Goal: Task Accomplishment & Management: Manage account settings

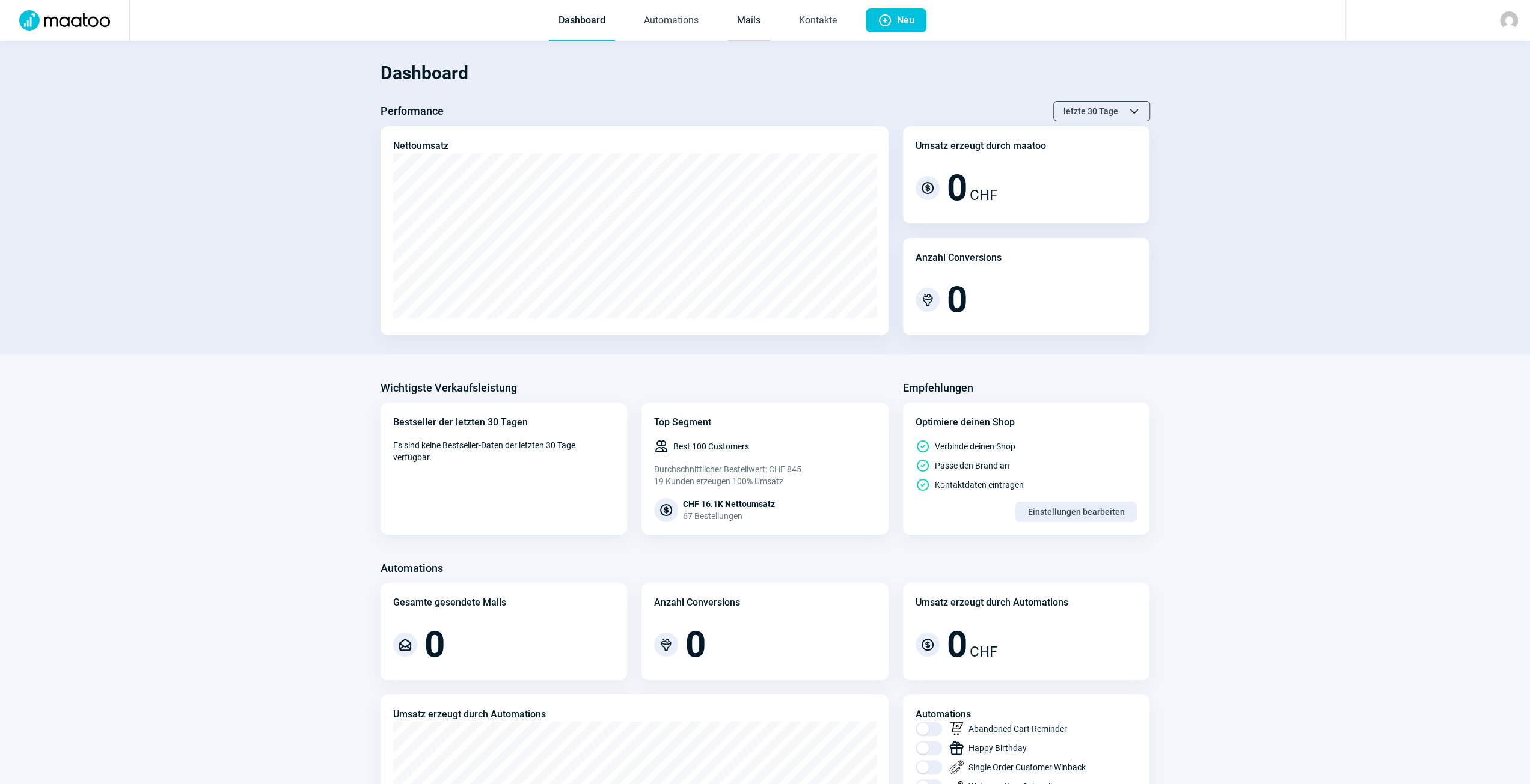
click at [763, 22] on link "Mails" at bounding box center [748, 21] width 43 height 40
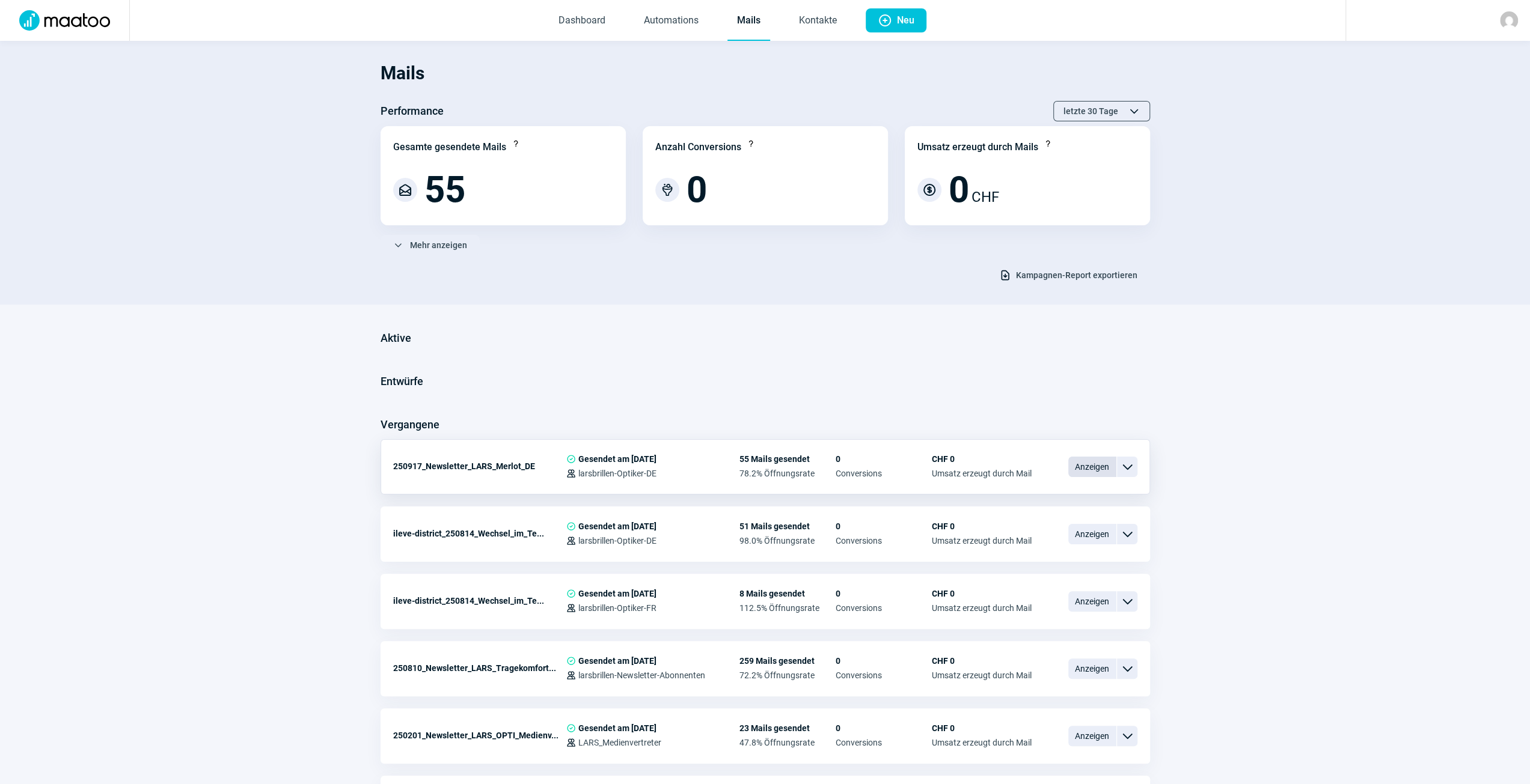
click at [1093, 474] on span "Anzeigen" at bounding box center [1093, 466] width 48 height 20
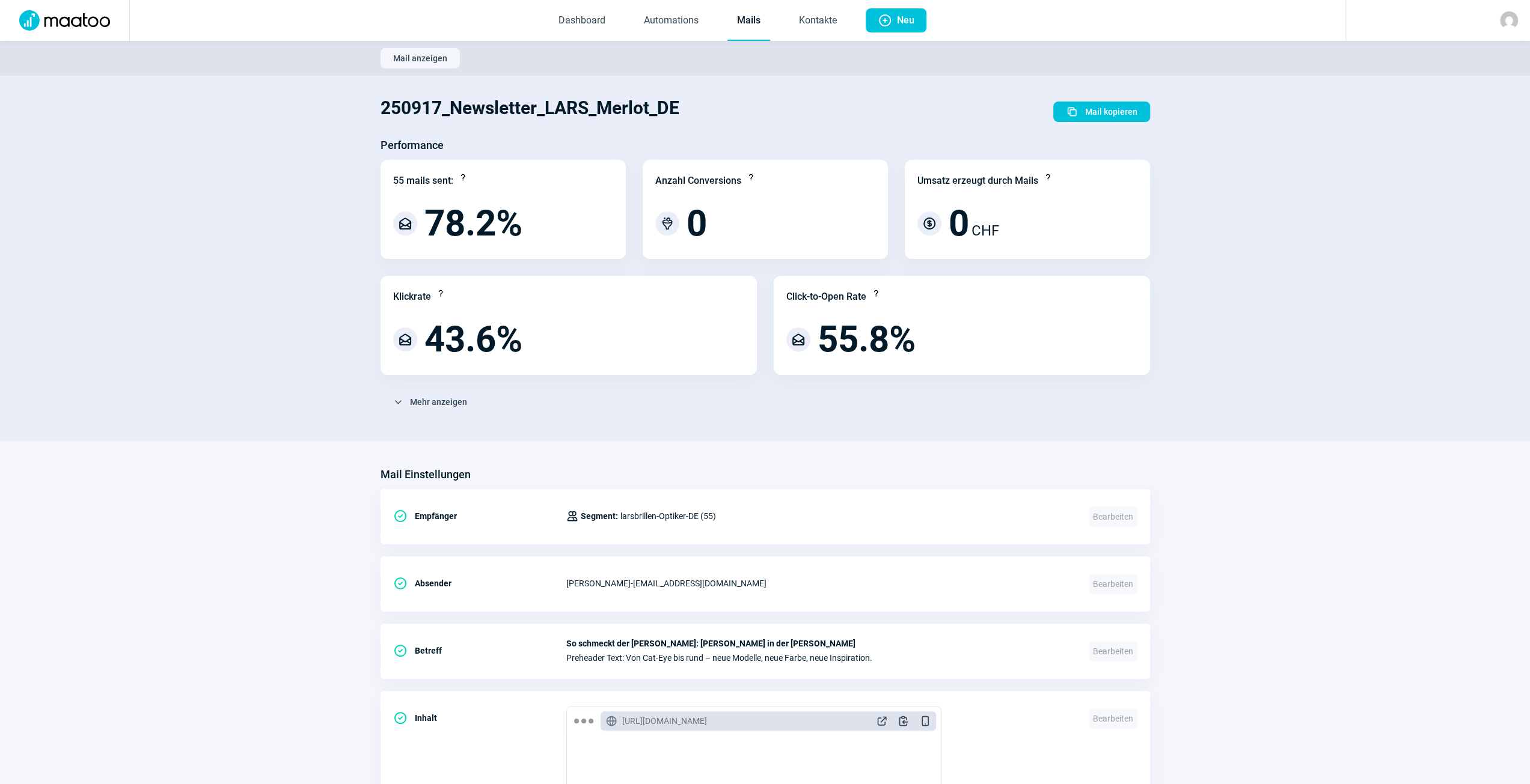
click at [399, 62] on span "Mail anzeigen" at bounding box center [420, 58] width 54 height 19
click at [414, 55] on span "Mail anzeigen" at bounding box center [420, 58] width 54 height 19
click at [424, 56] on span "Mail anzeigen" at bounding box center [420, 58] width 54 height 19
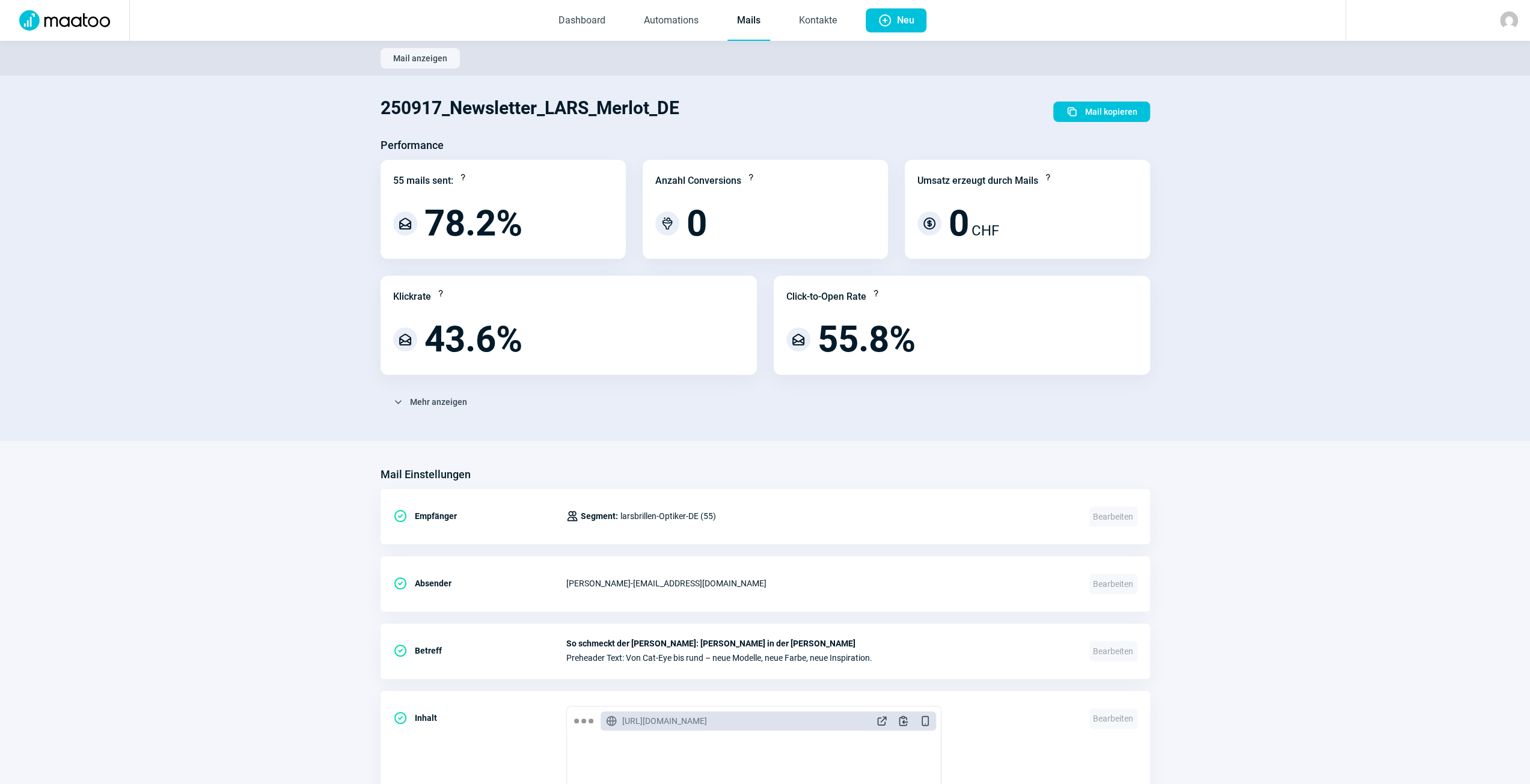
click at [424, 56] on span "Mail anzeigen" at bounding box center [420, 58] width 54 height 19
drag, startPoint x: 404, startPoint y: 410, endPoint x: 409, endPoint y: 414, distance: 6.4
click at [409, 414] on div "ChevronDown icon Mehr anzeigen Bounce-Analyse Reputation Score Question icon Ch…" at bounding box center [765, 407] width 769 height 30
click at [409, 394] on span "ChevronDown icon Mehr anzeigen" at bounding box center [430, 402] width 74 height 19
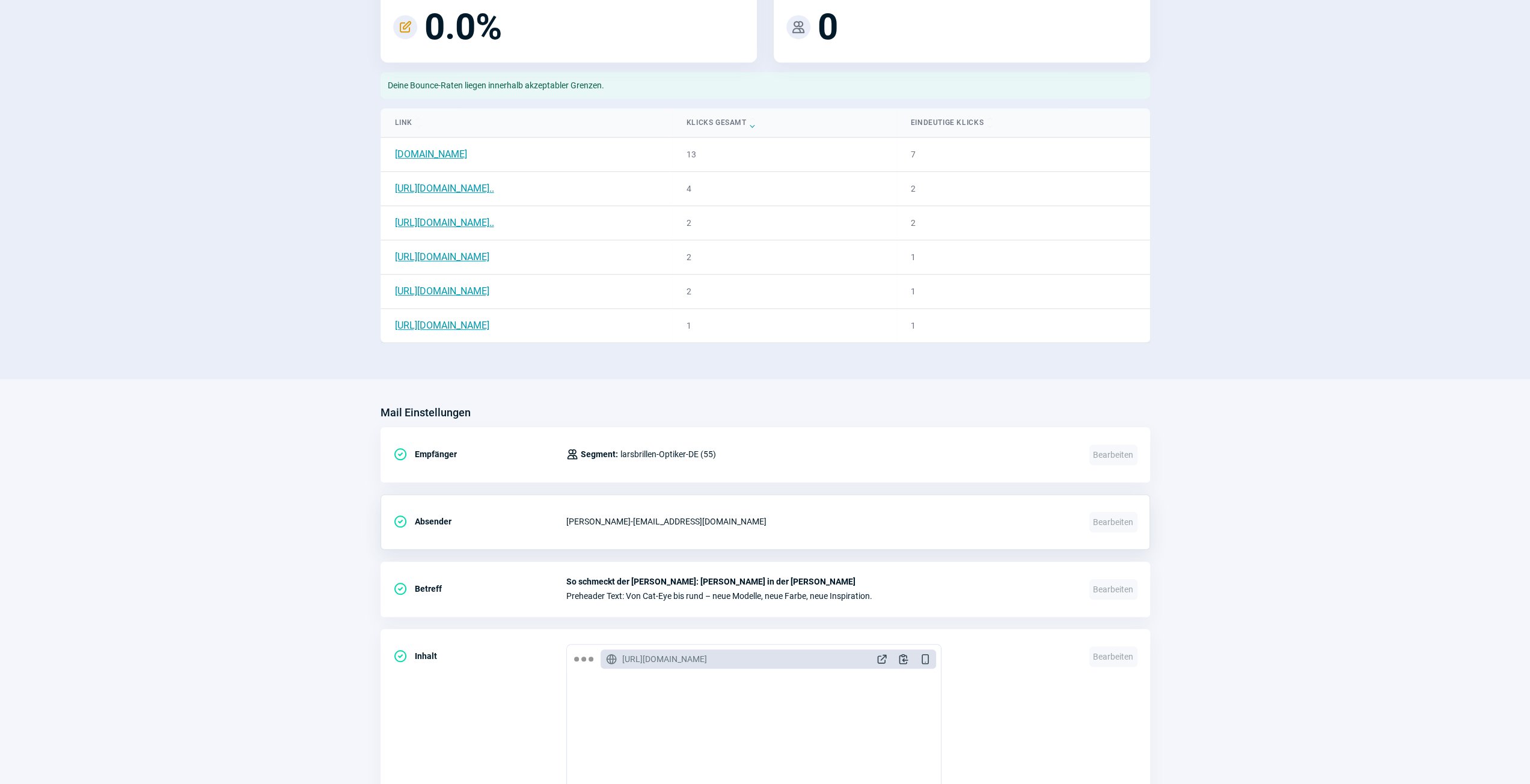
scroll to position [599, 0]
click at [1041, 519] on div "[PERSON_NAME] - [EMAIL_ADDRESS][DOMAIN_NAME]" at bounding box center [821, 521] width 509 height 24
click at [816, 463] on div "CheckCircle icon Empfänger Users icon Segment: larsbrillen-Optiker-DE (55) Bear…" at bounding box center [765, 454] width 769 height 55
click at [723, 579] on span "So schmeckt der [PERSON_NAME]: [PERSON_NAME] in der [PERSON_NAME]" at bounding box center [821, 581] width 509 height 10
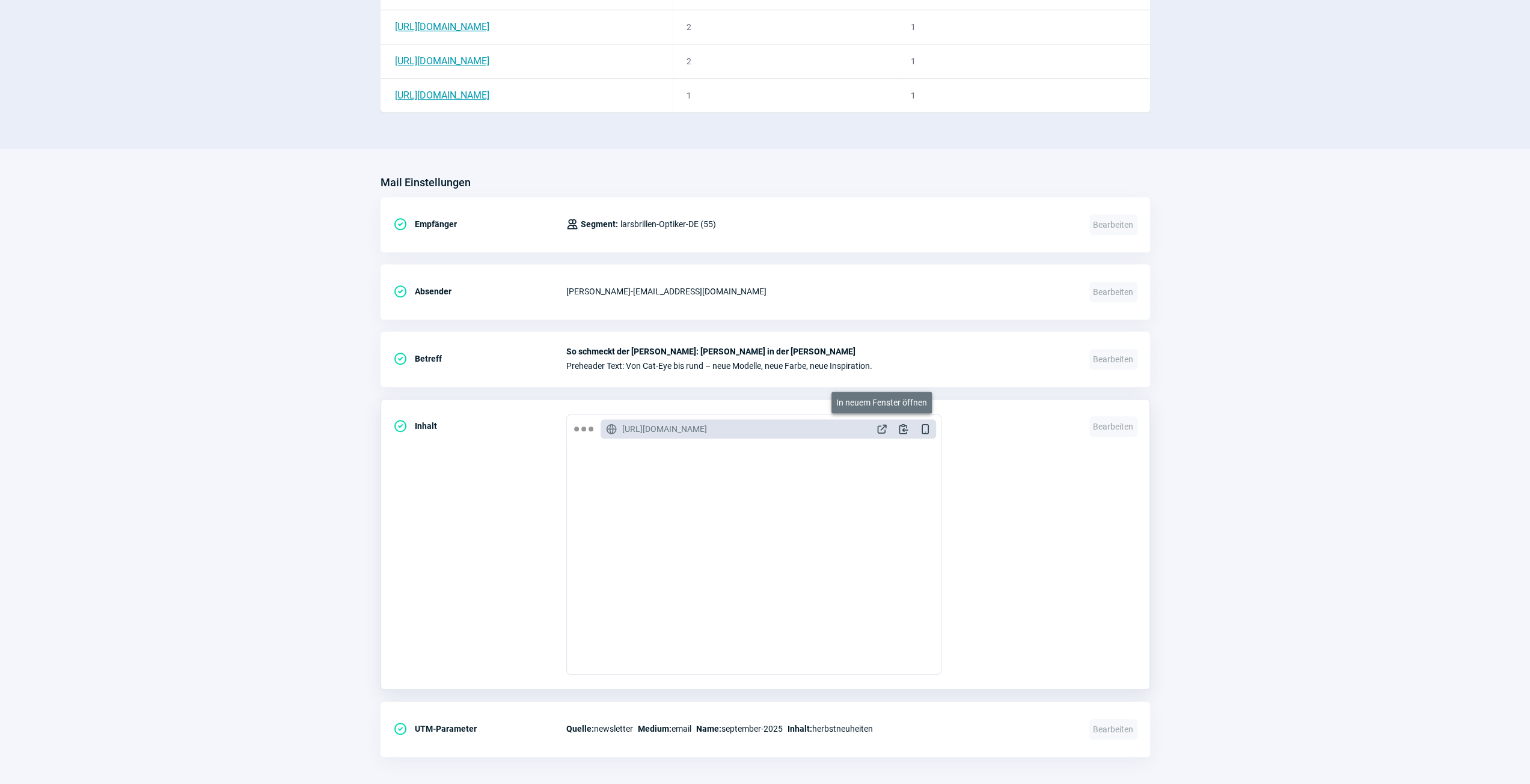
click at [880, 423] on span "ExternalLink icon" at bounding box center [882, 429] width 12 height 12
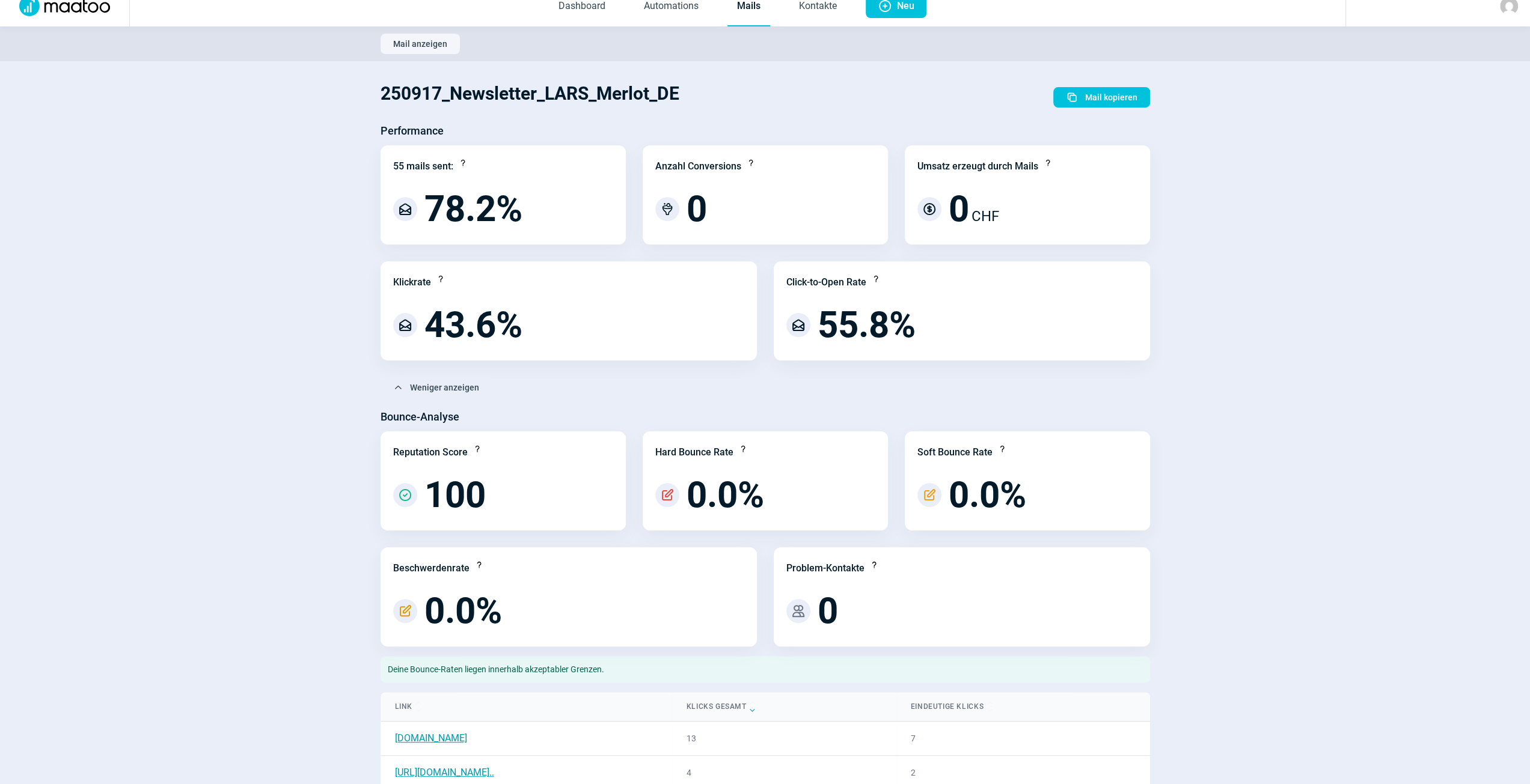
scroll to position [0, 0]
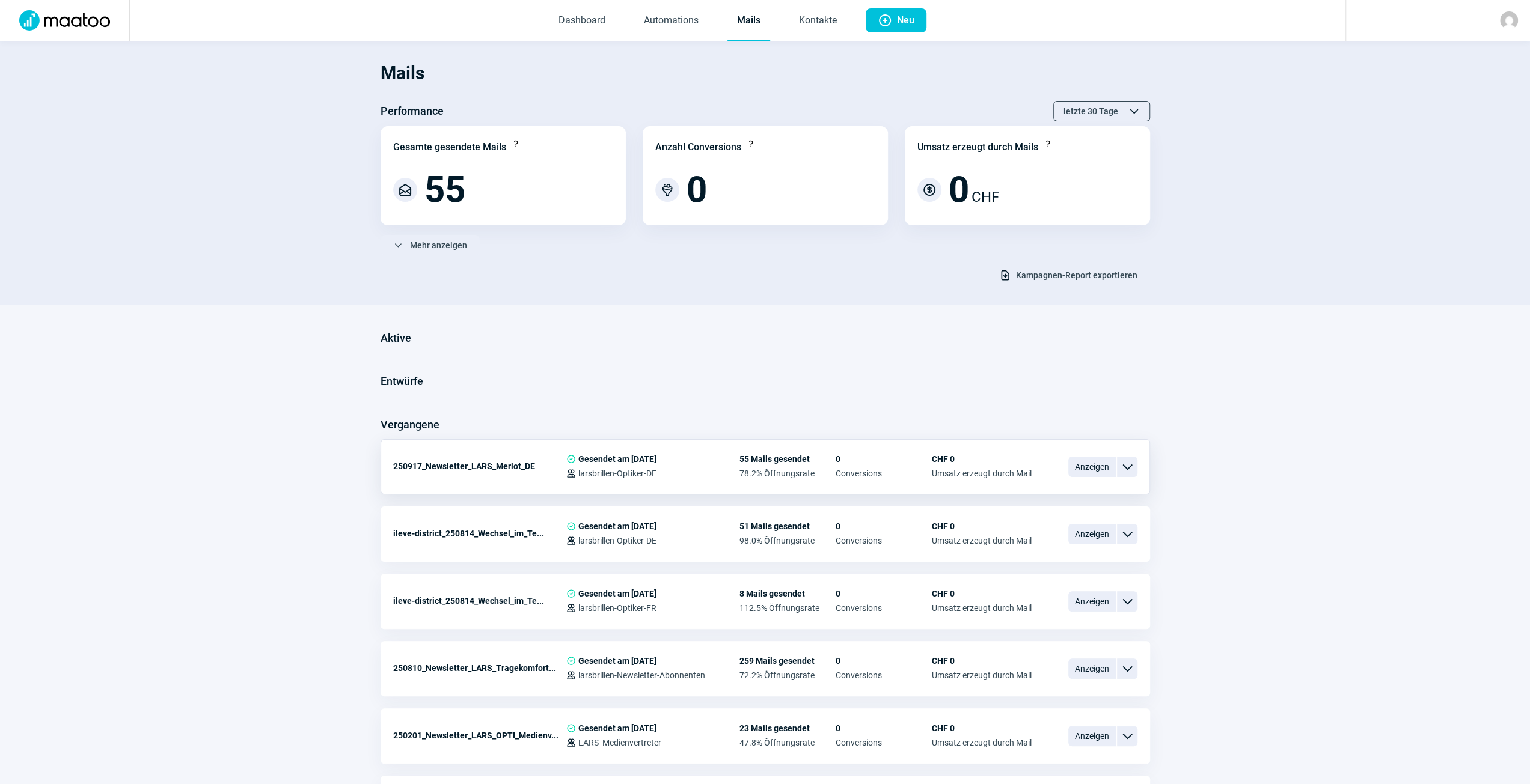
click at [1124, 465] on span "ChevronDown icon" at bounding box center [1127, 466] width 14 height 14
click at [475, 457] on div "250917_Newsletter_LARS_Merlot_DE" at bounding box center [480, 466] width 173 height 24
click at [1106, 463] on span "Anzeigen" at bounding box center [1093, 466] width 48 height 20
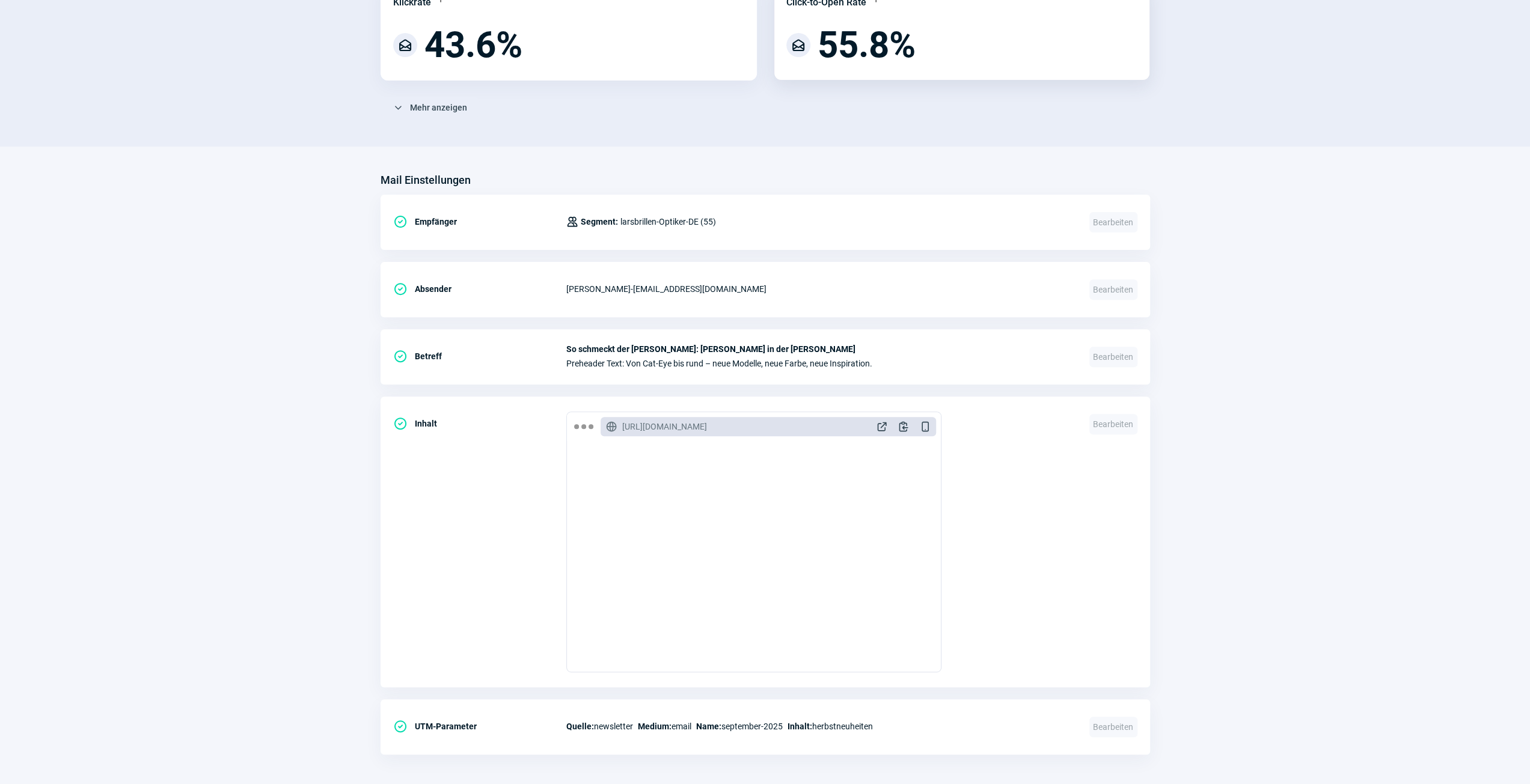
scroll to position [295, 0]
drag, startPoint x: 777, startPoint y: 348, endPoint x: 568, endPoint y: 346, distance: 209.0
click at [568, 346] on span "So schmeckt der [PERSON_NAME]: [PERSON_NAME] in der [PERSON_NAME]" at bounding box center [821, 349] width 509 height 10
copy span "So schmeckt der [PERSON_NAME]: [PERSON_NAME] in der [PERSON_NAME]"
click at [857, 783] on html "Dashboard Automations Mails Kontakte Plus icon Neu Mail anzeigen 250917_Newslet…" at bounding box center [765, 248] width 1530 height 1085
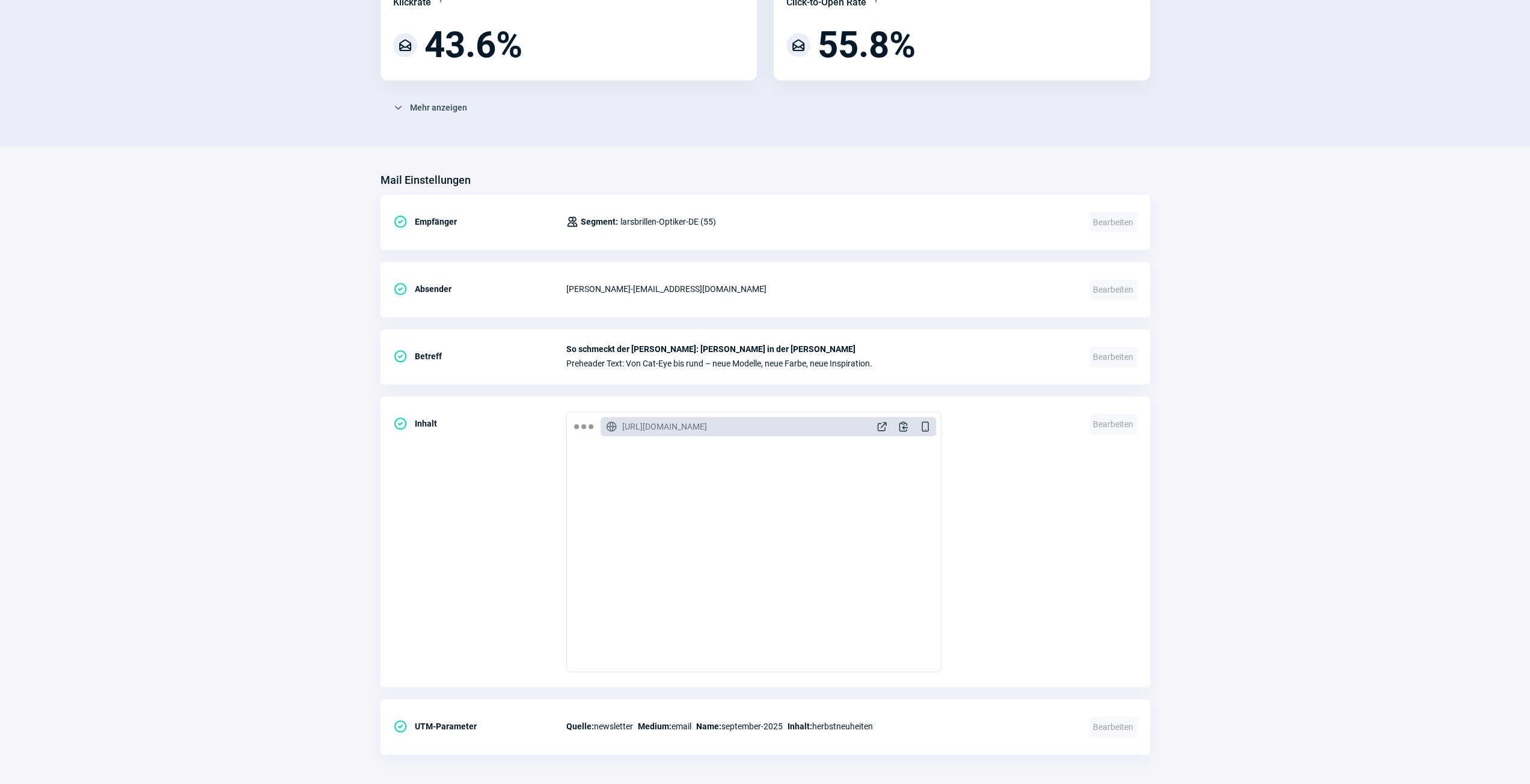
drag, startPoint x: 300, startPoint y: 496, endPoint x: 310, endPoint y: 503, distance: 12.2
click at [310, 503] on section "Mail Einstellungen CheckCircle icon Empfänger Users icon Segment: larsbrillen-O…" at bounding box center [765, 468] width 1530 height 644
